Goal: Find specific page/section: Find specific page/section

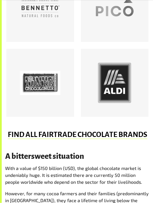
scroll to position [280, 0]
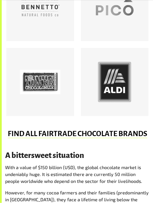
click at [127, 132] on link "FIND ALL FAIRTRADE CHOCOLATE BRANDS" at bounding box center [78, 134] width 140 height 8
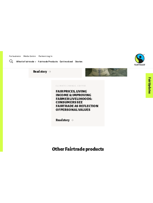
scroll to position [1019, 0]
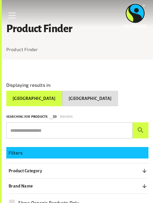
click at [83, 122] on input "text" at bounding box center [69, 130] width 127 height 16
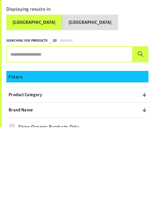
type input "*"
click at [141, 122] on button "submit" at bounding box center [141, 130] width 16 height 16
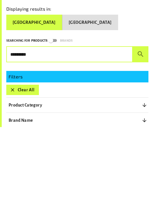
click at [141, 122] on button "submit" at bounding box center [141, 130] width 16 height 16
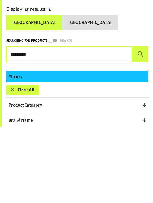
click at [141, 122] on button "submit" at bounding box center [141, 130] width 16 height 16
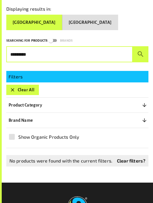
click at [142, 50] on icon "submit" at bounding box center [141, 54] width 8 height 8
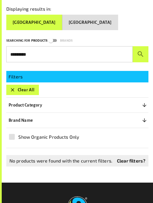
click at [90, 46] on input "*********" at bounding box center [69, 54] width 127 height 16
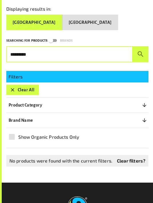
scroll to position [76, 0]
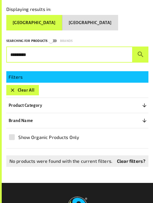
click at [141, 46] on button "submit" at bounding box center [141, 54] width 16 height 16
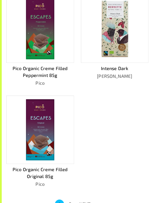
scroll to position [578, 0]
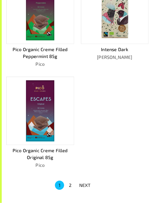
type input "********"
click at [87, 182] on p "NEXT" at bounding box center [84, 185] width 11 height 7
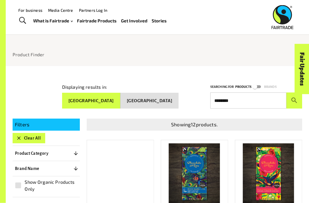
scroll to position [0, 0]
